Goal: Task Accomplishment & Management: Use online tool/utility

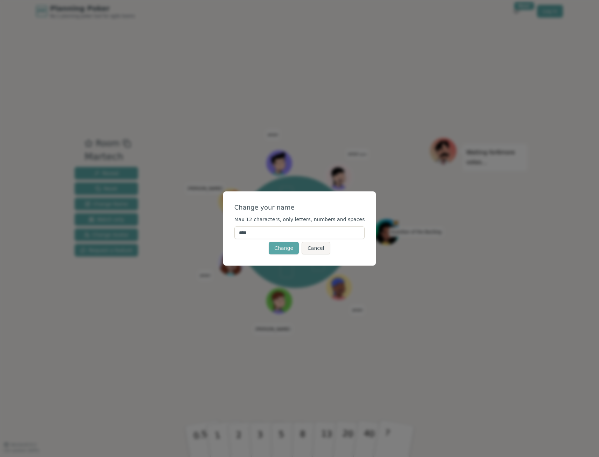
click at [270, 237] on input "****" at bounding box center [299, 233] width 131 height 13
drag, startPoint x: 270, startPoint y: 237, endPoint x: 243, endPoint y: 234, distance: 27.2
click at [243, 234] on input "****" at bounding box center [299, 233] width 131 height 13
type input "***"
click at [280, 253] on button "Change" at bounding box center [284, 248] width 30 height 13
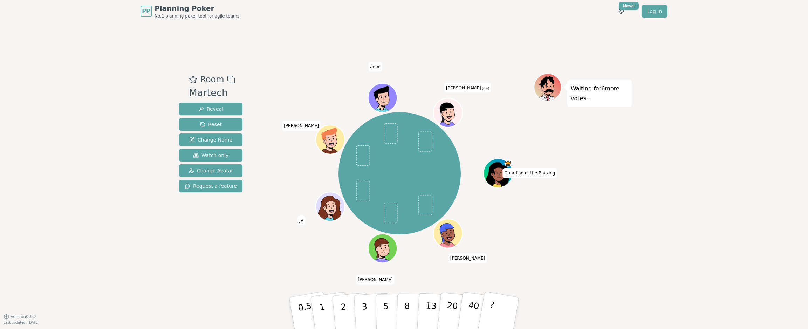
click at [300, 254] on div "Guardian of the Backlog [PERSON_NAME] [PERSON_NAME] [PERSON_NAME] (you)" at bounding box center [400, 173] width 268 height 175
click at [384, 309] on p "5" at bounding box center [386, 313] width 6 height 38
click at [599, 42] on div "PP Planning Poker No.1 planning poker tool for agile teams Toggle theme New! Lo…" at bounding box center [404, 164] width 808 height 329
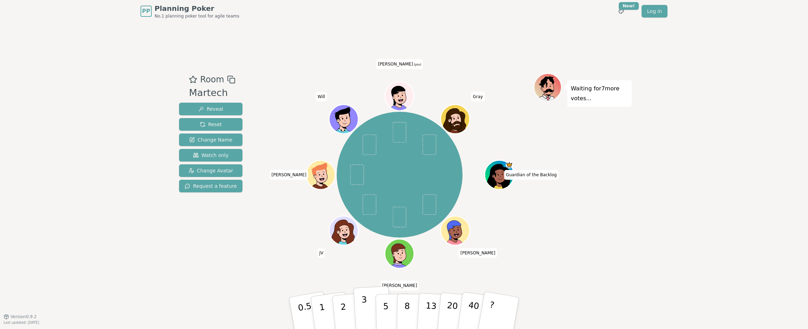
click at [367, 309] on button "3" at bounding box center [372, 313] width 38 height 55
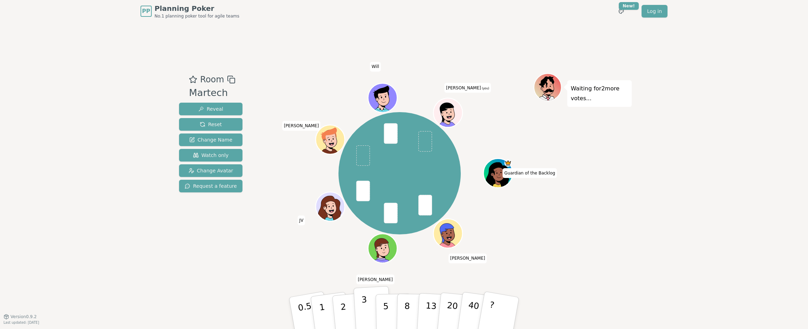
click at [364, 312] on p "3" at bounding box center [365, 314] width 8 height 38
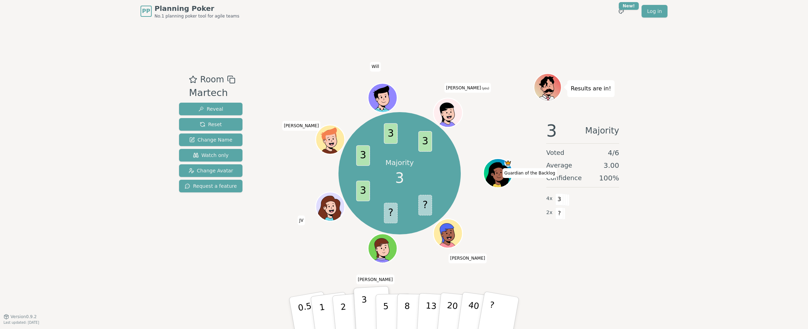
click at [364, 305] on p "3" at bounding box center [365, 314] width 8 height 38
click at [508, 318] on button "?" at bounding box center [499, 313] width 44 height 58
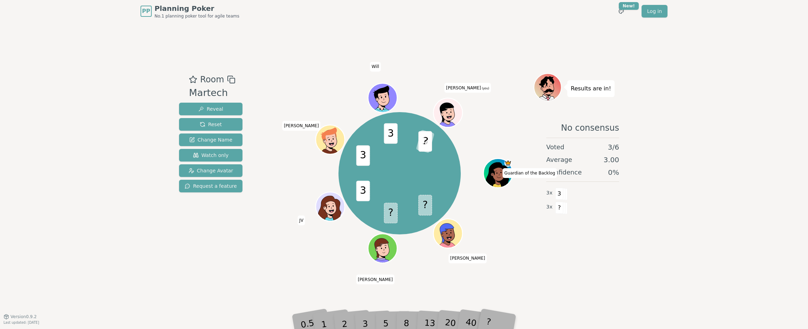
click at [518, 268] on div "Room Martech Reveal Reset Change Name Watch only Change Avatar Request a featur…" at bounding box center [403, 169] width 455 height 294
click at [524, 271] on div "Room Martech Reveal Reset Change Name Watch only Change Avatar Request a featur…" at bounding box center [403, 169] width 455 height 294
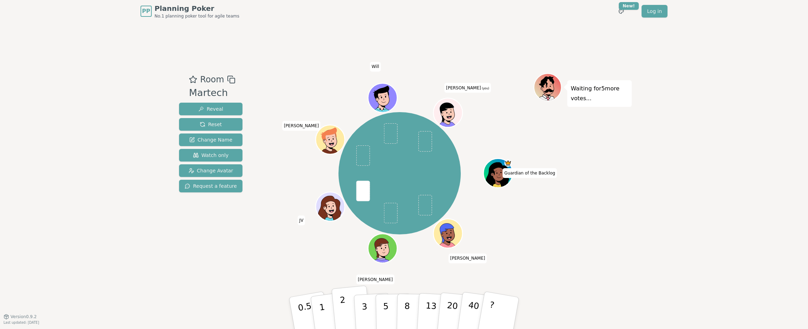
click at [343, 311] on p "2" at bounding box center [343, 314] width 9 height 38
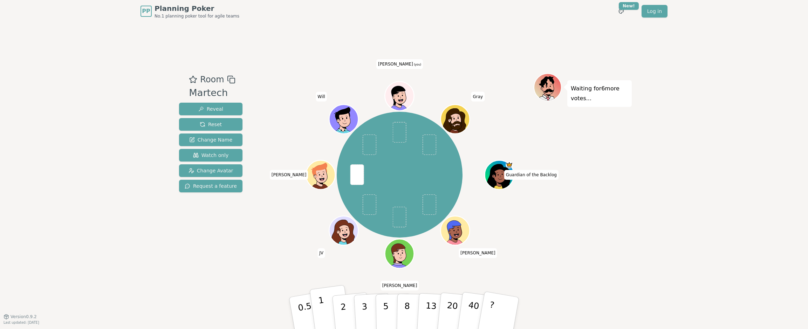
click at [323, 308] on p "1" at bounding box center [323, 314] width 11 height 38
